Goal: Find specific page/section: Find specific page/section

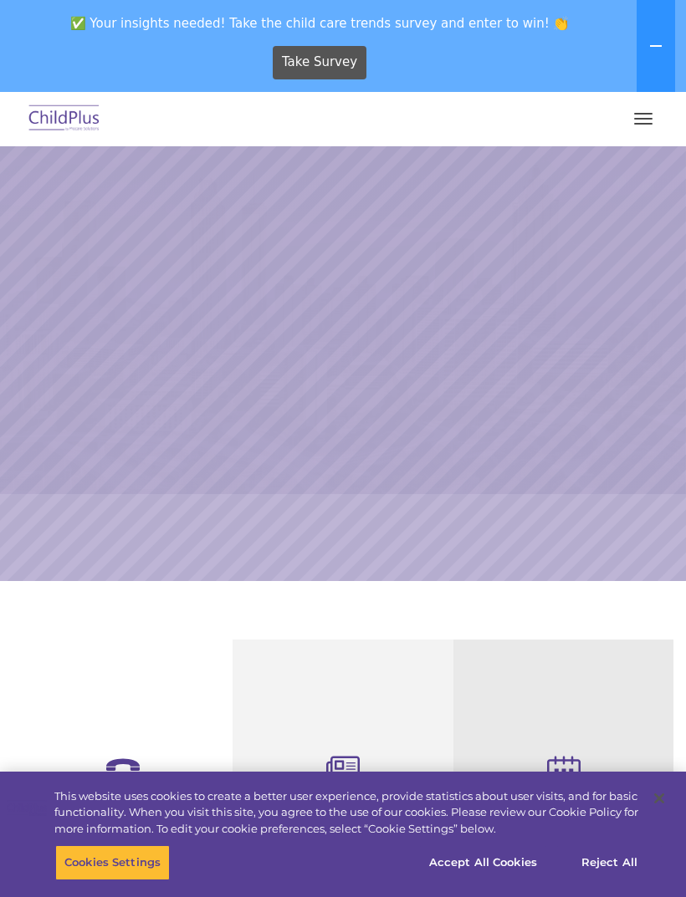
select select "MEDIUM"
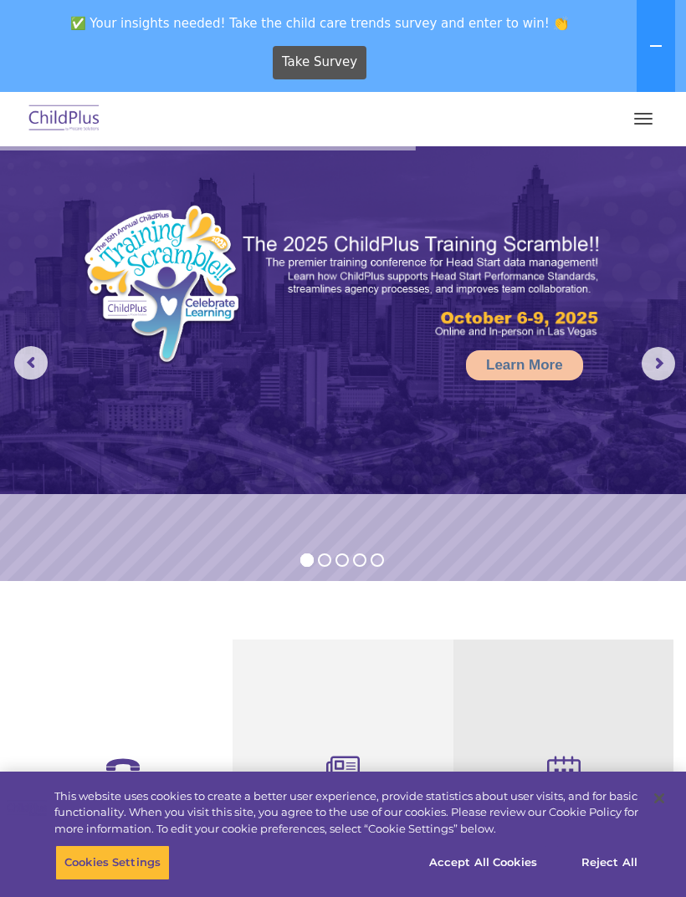
click at [631, 131] on button "button" at bounding box center [642, 118] width 35 height 27
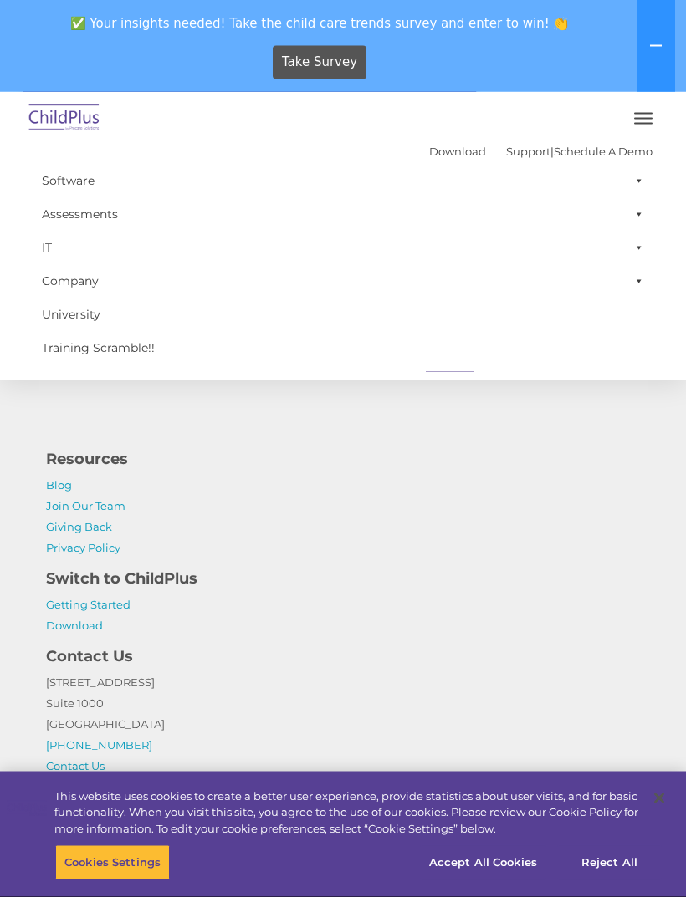
scroll to position [1869, 0]
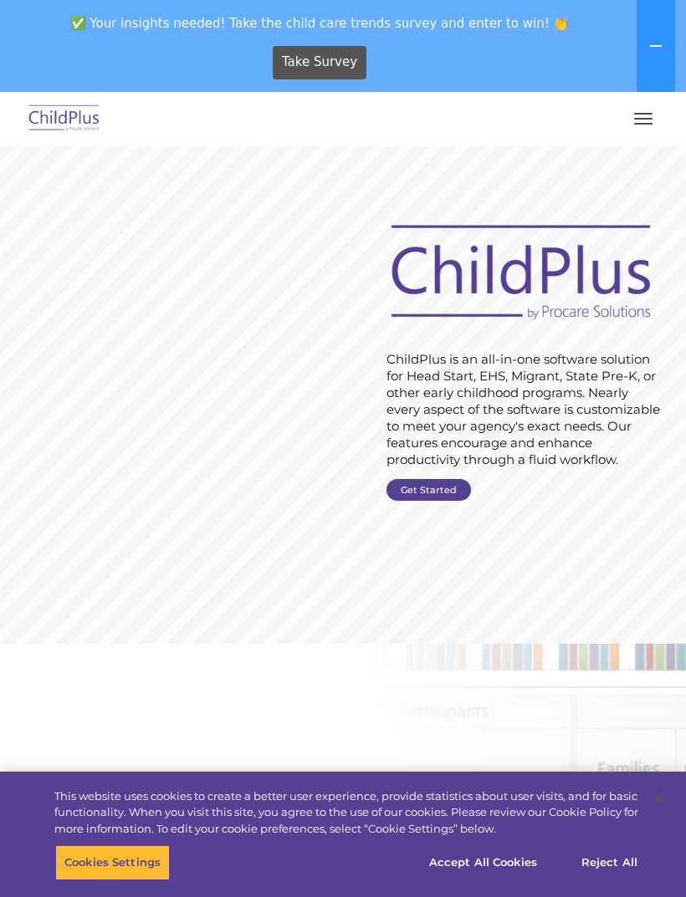
click at [438, 484] on link "Get Started" at bounding box center [428, 490] width 84 height 22
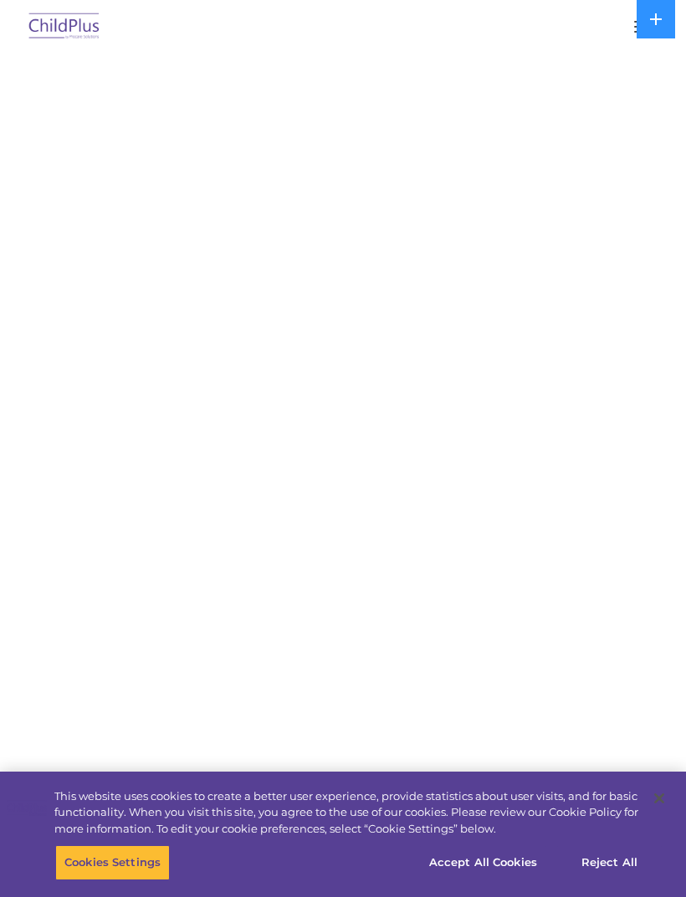
select select "MEDIUM"
